Goal: Task Accomplishment & Management: Manage account settings

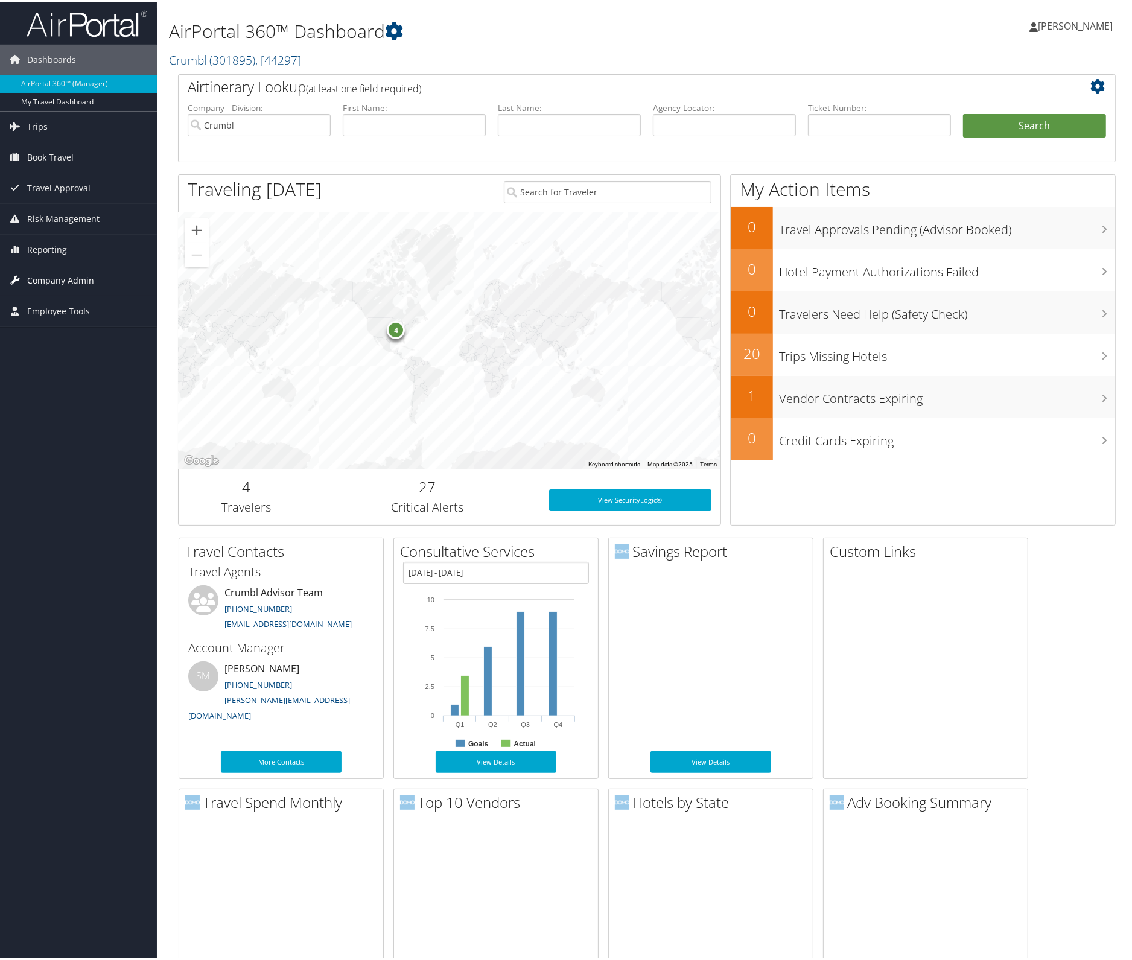
click at [61, 276] on span "Company Admin" at bounding box center [60, 279] width 67 height 30
click at [43, 352] on link "Users (Beta)" at bounding box center [78, 357] width 157 height 18
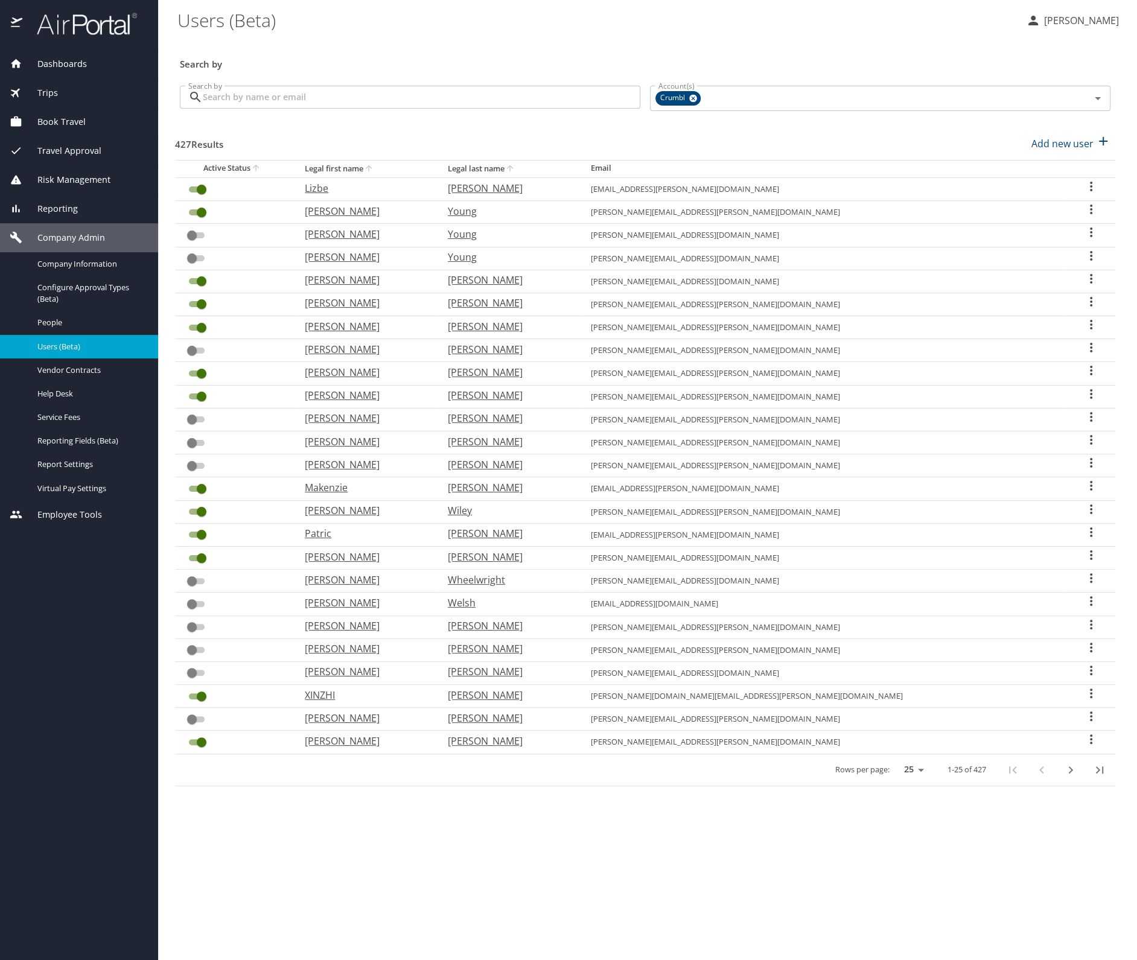
click at [222, 101] on input "Search by" at bounding box center [421, 97] width 437 height 23
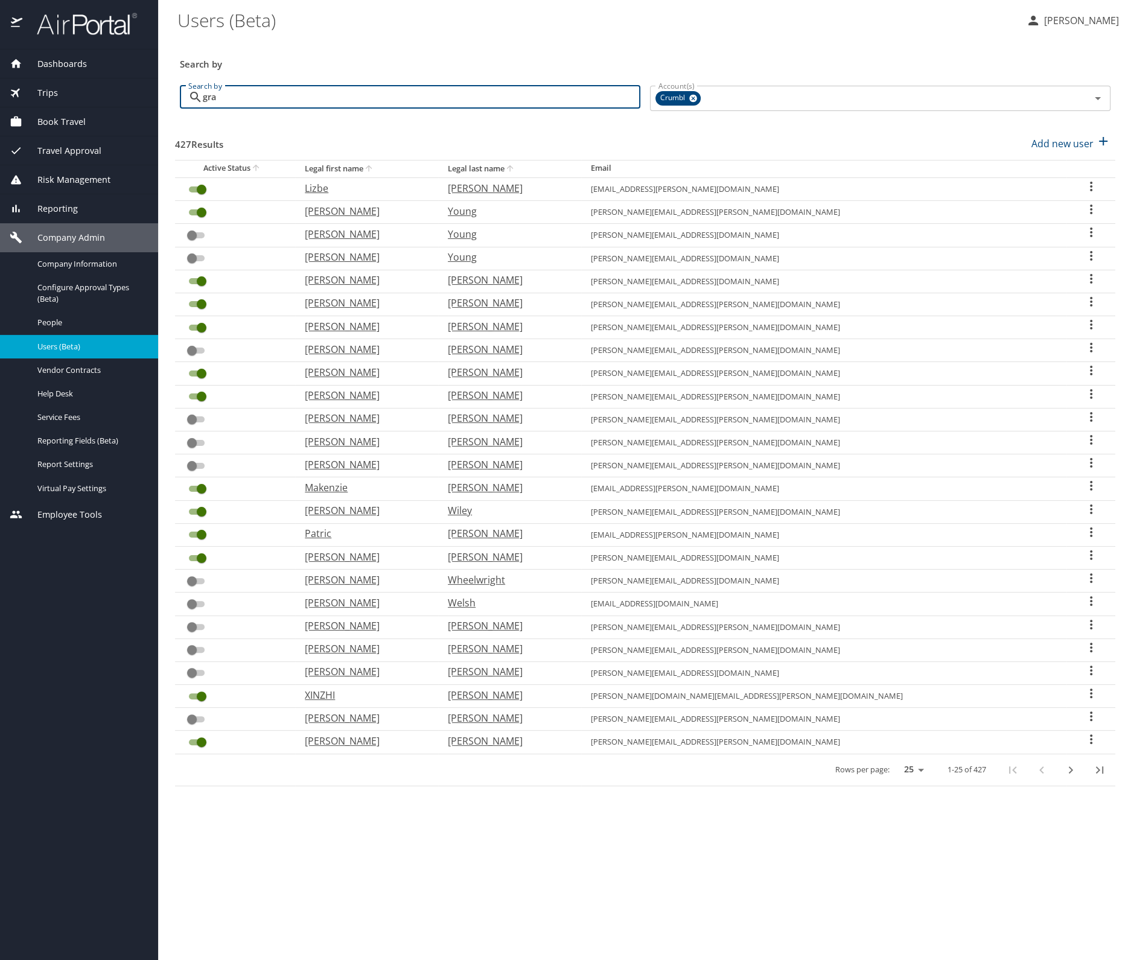
type input "grac"
checkbox input "false"
checkbox input "true"
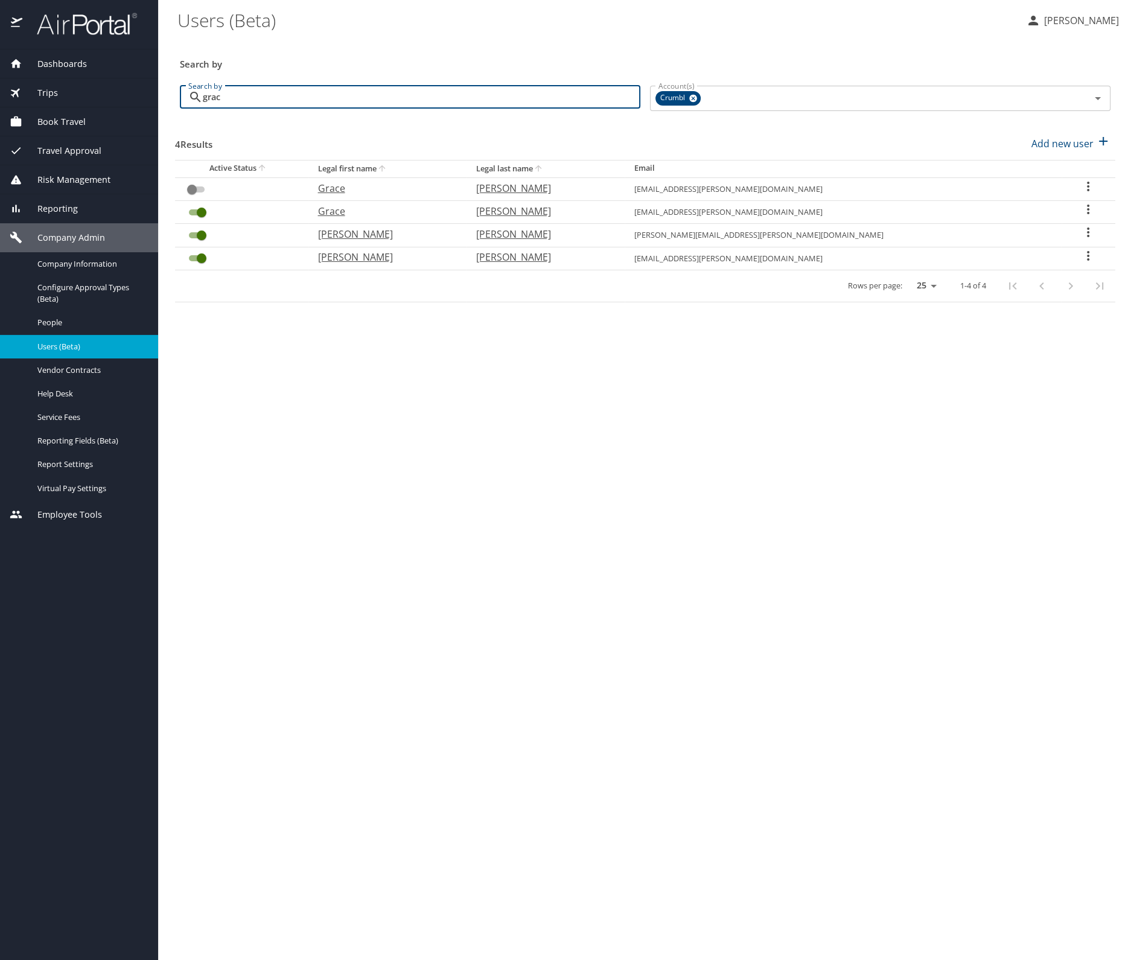
type input "graciela"
checkbox input "true"
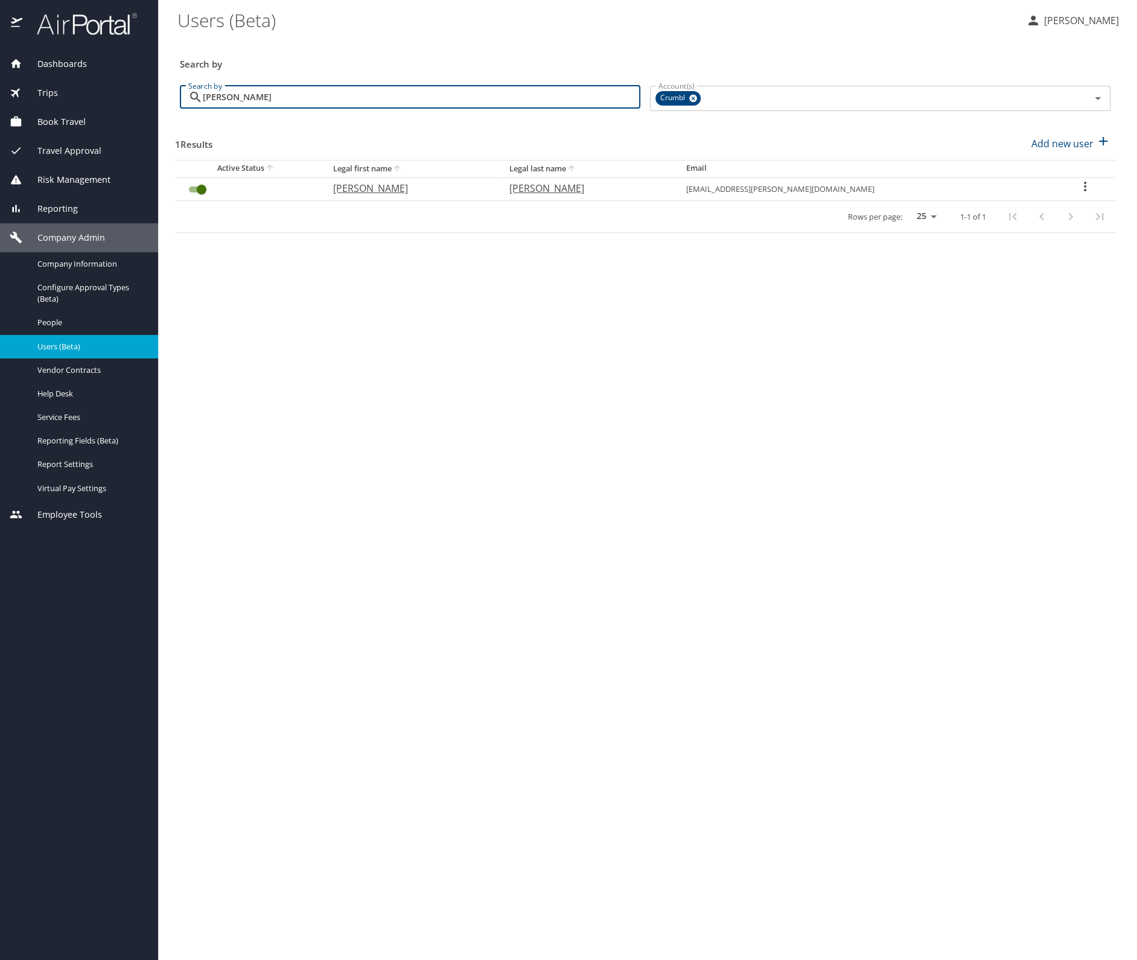
click at [1081, 185] on icon "User Search Table" at bounding box center [1085, 186] width 14 height 14
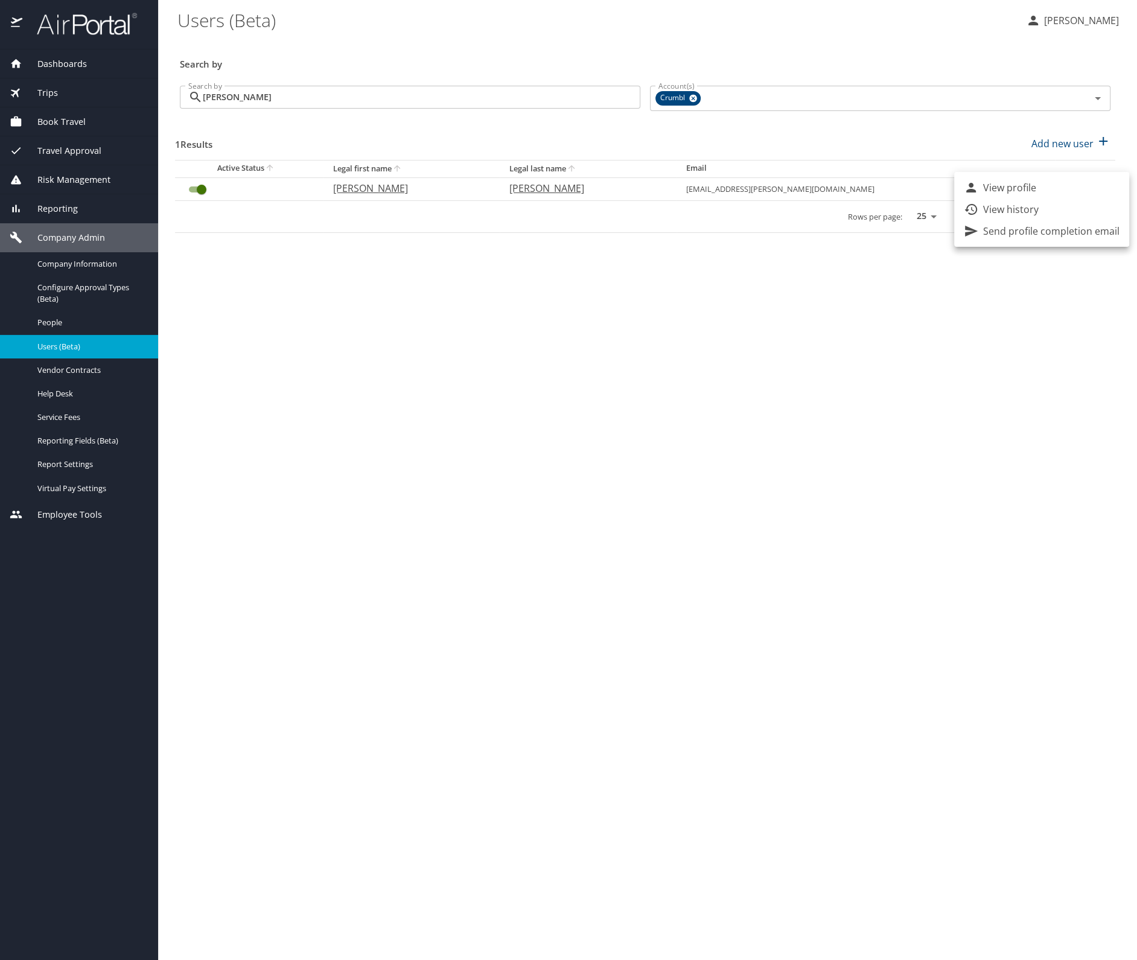
click at [1027, 189] on p "View profile" at bounding box center [1009, 187] width 53 height 14
select select "US"
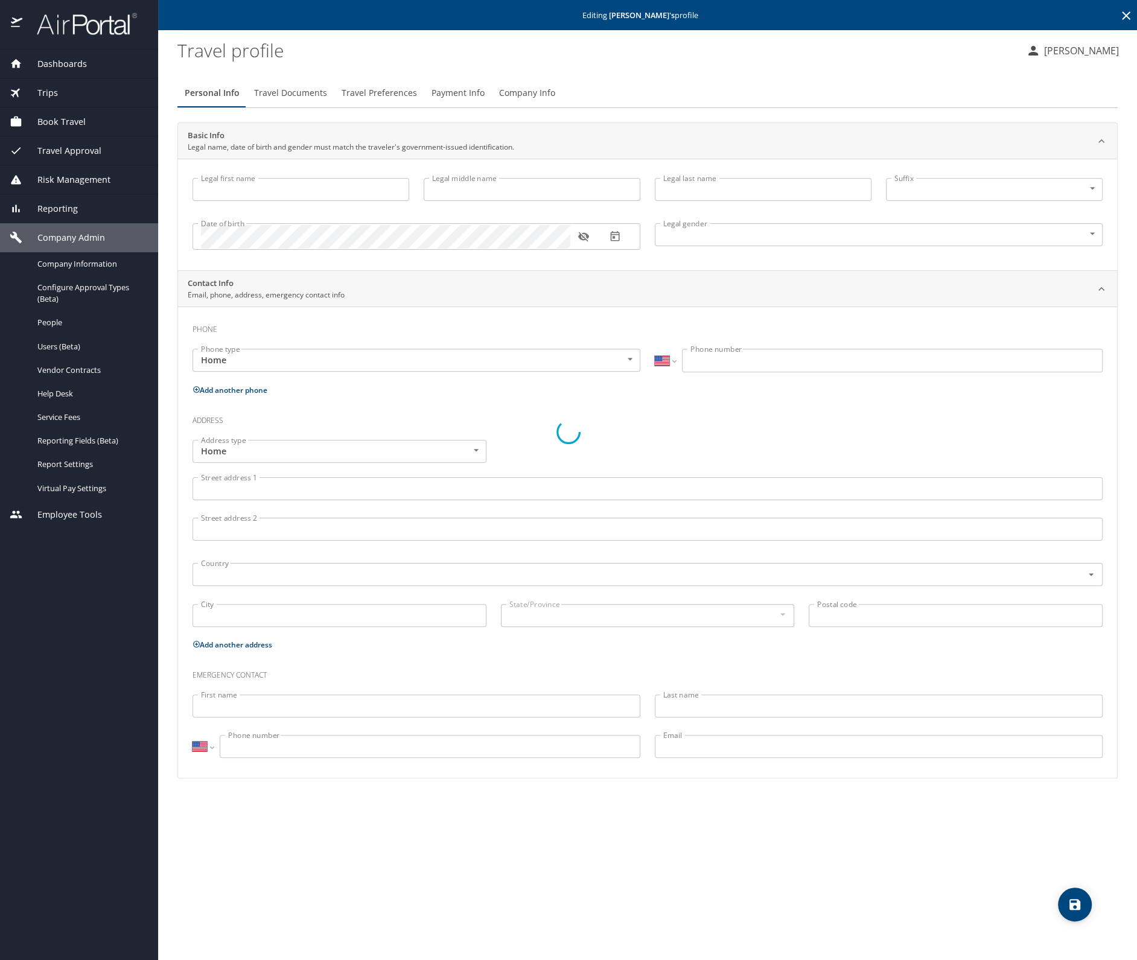
type input "Graciela"
type input "E"
type input "Chadwick"
type input "Female"
select select "US"
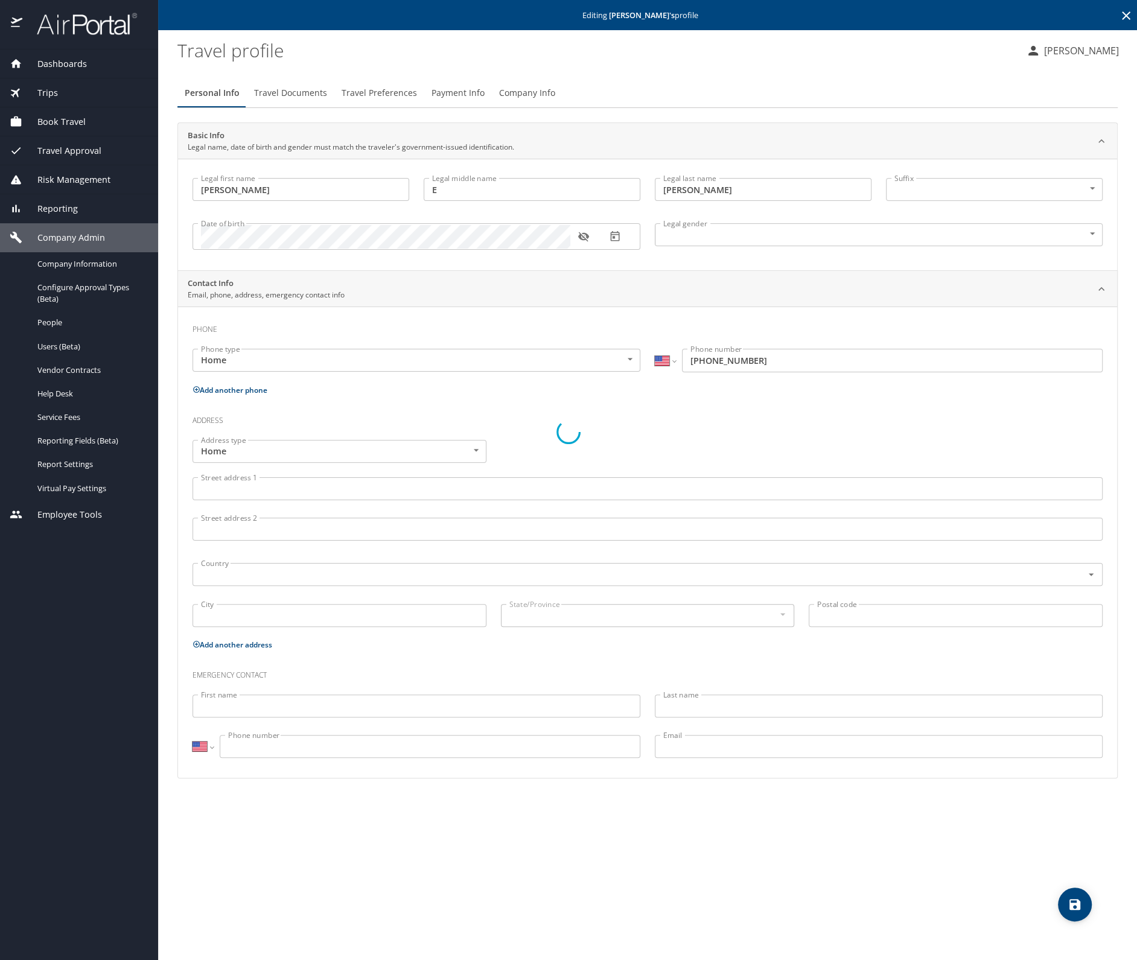
select select "US"
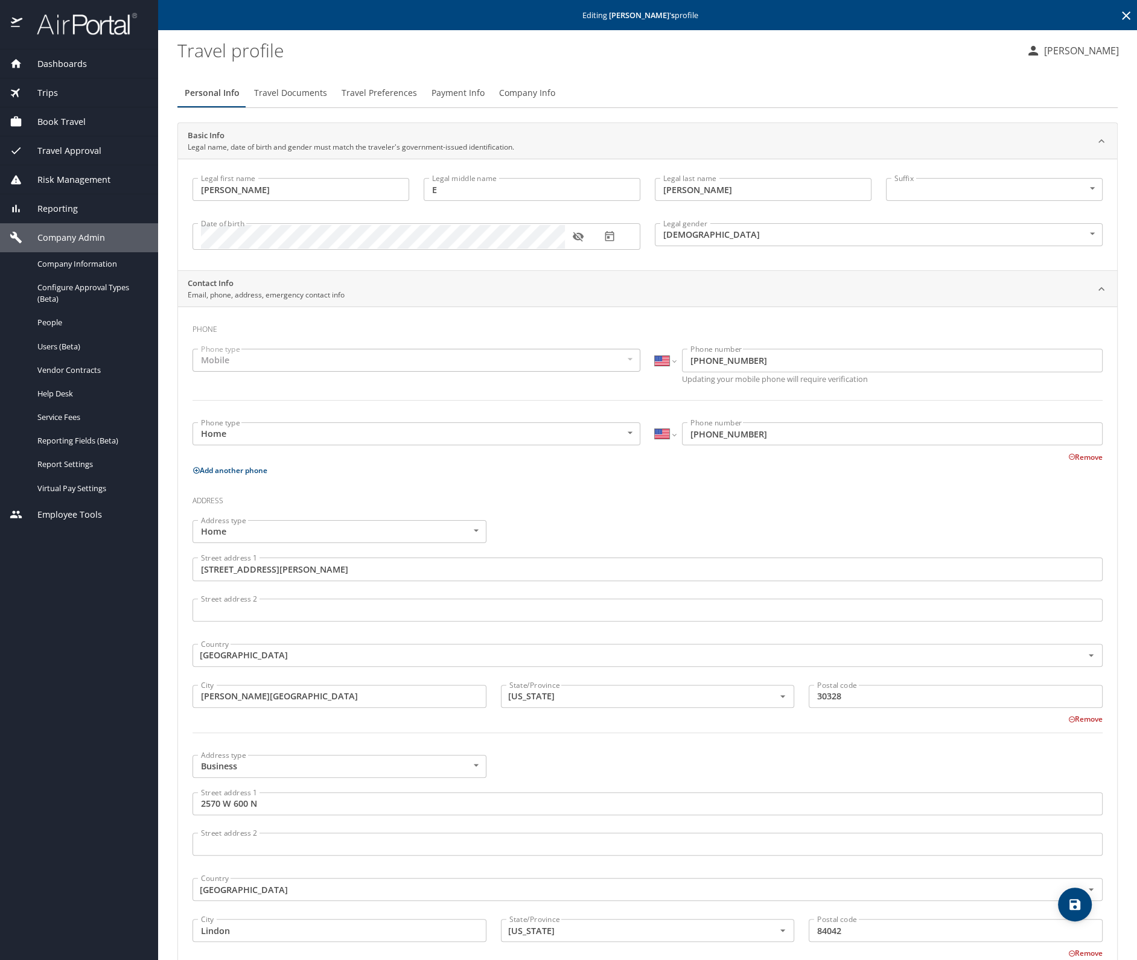
click at [362, 93] on span "Travel Preferences" at bounding box center [379, 93] width 75 height 15
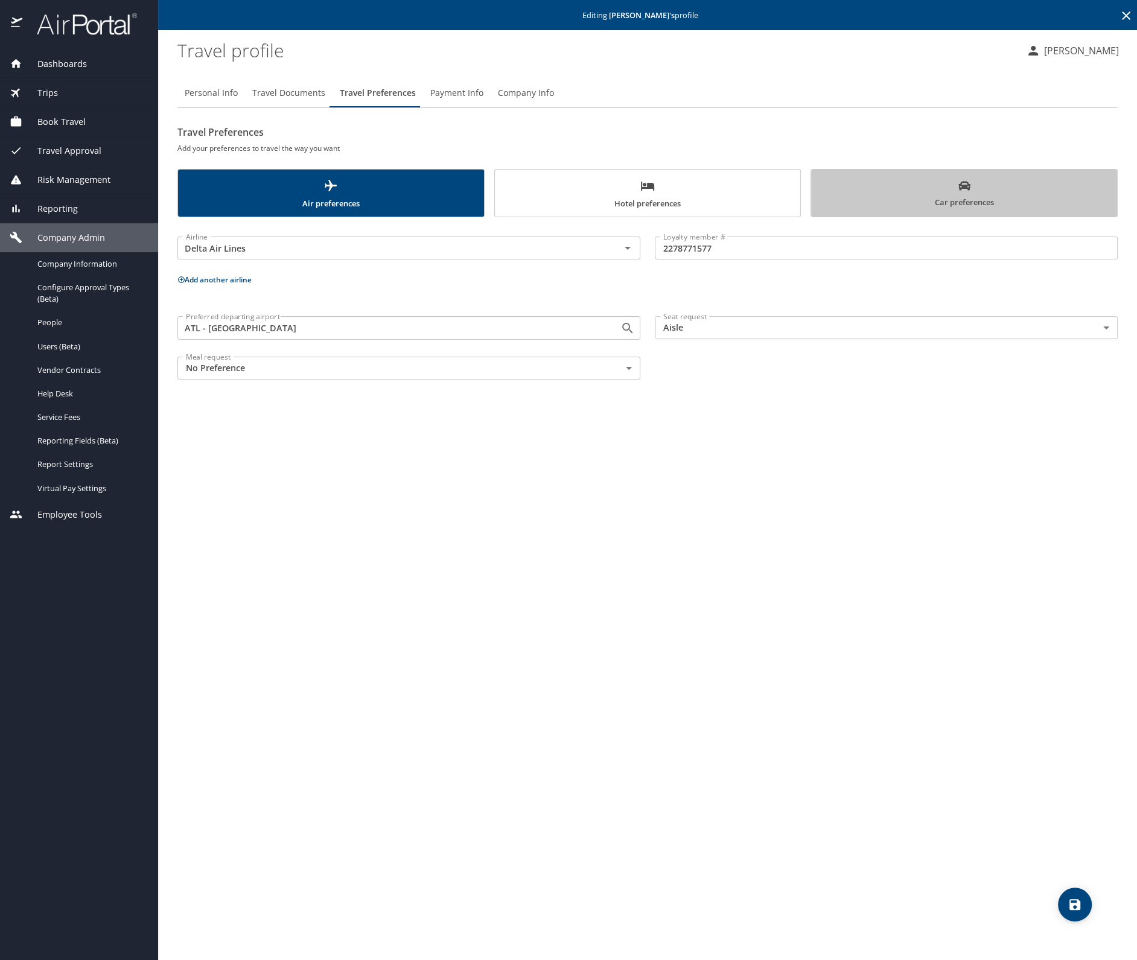
click at [953, 195] on span "Car preferences" at bounding box center [963, 195] width 291 height 30
